Goal: Information Seeking & Learning: Learn about a topic

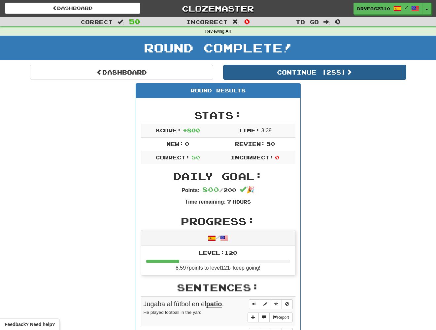
click at [263, 75] on button "Continue ( 288 )" at bounding box center [314, 72] width 183 height 15
click at [314, 71] on button "Continue ( 238 )" at bounding box center [314, 72] width 183 height 15
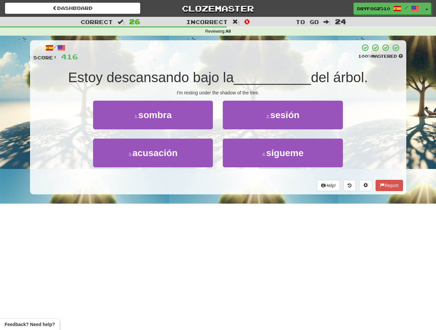
click at [140, 50] on div at bounding box center [218, 53] width 280 height 18
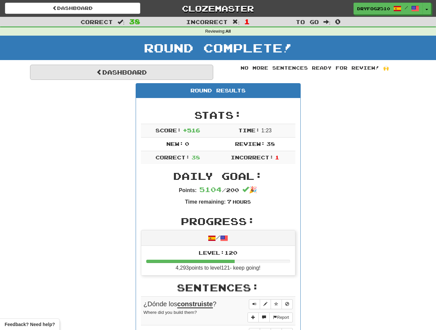
click at [124, 73] on link "Dashboard" at bounding box center [121, 72] width 183 height 15
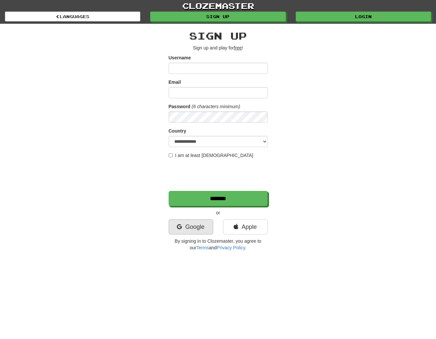
click at [184, 224] on link "Google" at bounding box center [190, 226] width 45 height 15
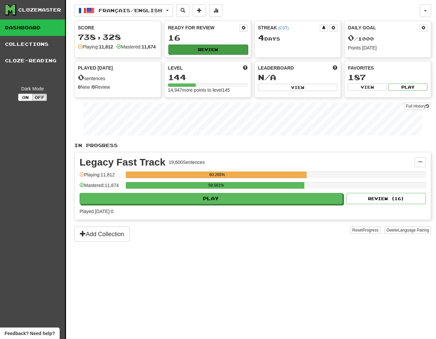
click at [191, 50] on button "Review" at bounding box center [207, 50] width 79 height 10
select select "***"
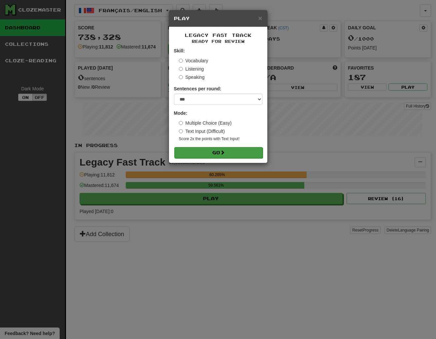
click at [199, 154] on button "Go" at bounding box center [218, 152] width 88 height 11
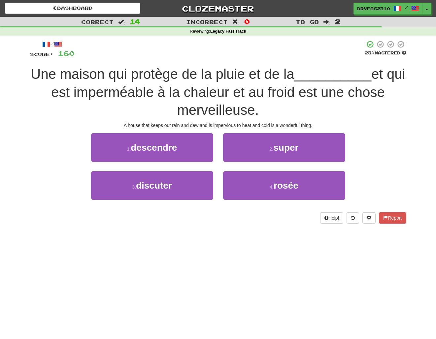
click at [207, 128] on div "/ Score: 160 25 % Mastered Une maison qui protège de la pluie et de la ________…" at bounding box center [218, 131] width 376 height 183
